Goal: Information Seeking & Learning: Learn about a topic

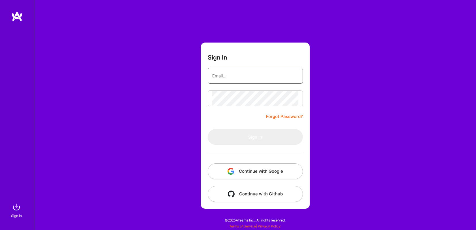
type input "willchan2@gmail.com"
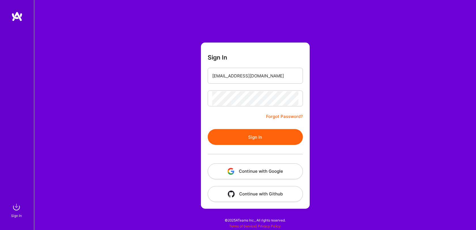
click at [260, 132] on button "Sign In" at bounding box center [255, 137] width 95 height 16
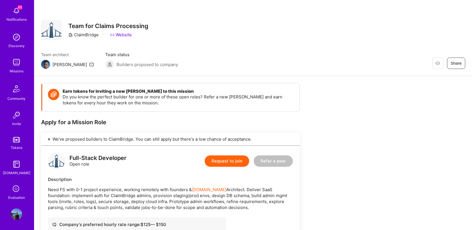
scroll to position [29, 0]
click at [11, 61] on img at bounding box center [16, 61] width 11 height 11
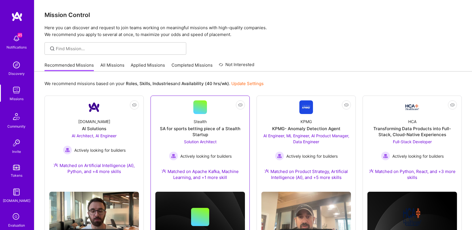
click at [194, 129] on div "SA for sports betting piece of a Stealth Startup" at bounding box center [200, 131] width 90 height 12
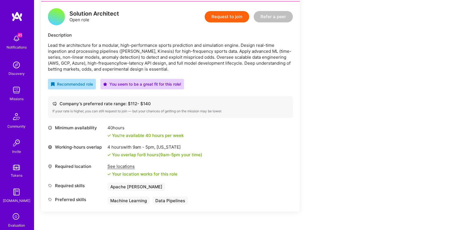
scroll to position [139, 0]
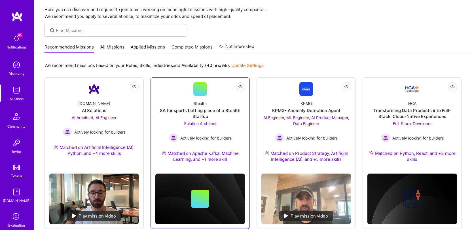
scroll to position [42, 0]
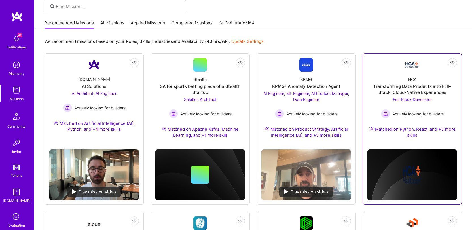
click at [394, 86] on div "Transforming Data Products into Full-Stack, Cloud-Native Experiences" at bounding box center [412, 89] width 90 height 12
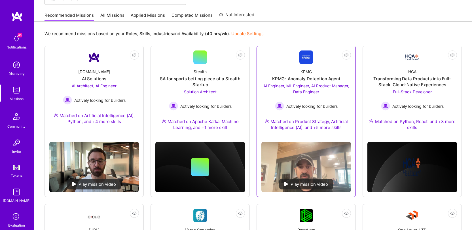
scroll to position [50, 0]
click at [303, 69] on div "KPMG KPMG- Anomaly Detection Agent AI Engineer, ML Engineer, AI Product Manager…" at bounding box center [306, 100] width 90 height 73
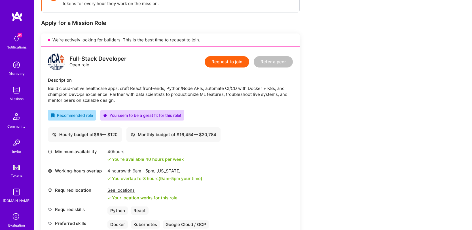
scroll to position [48, 0]
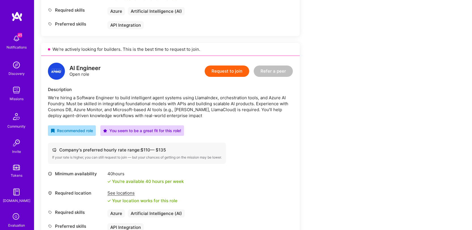
scroll to position [291, 0]
